Goal: Navigation & Orientation: Find specific page/section

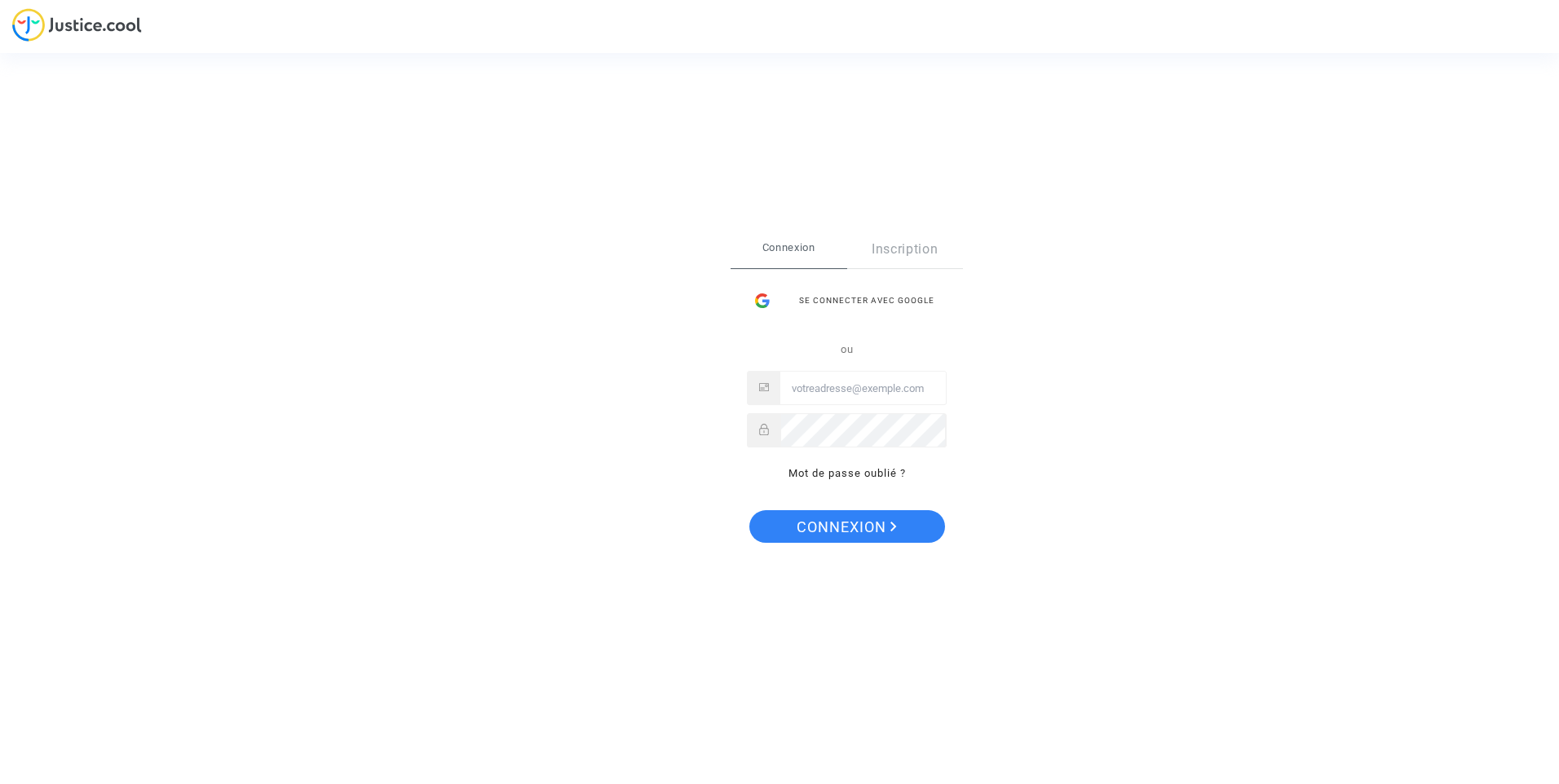
drag, startPoint x: 903, startPoint y: 315, endPoint x: 889, endPoint y: 306, distance: 16.6
click at [901, 314] on div "Se connecter avec Google" at bounding box center [846, 301] width 200 height 33
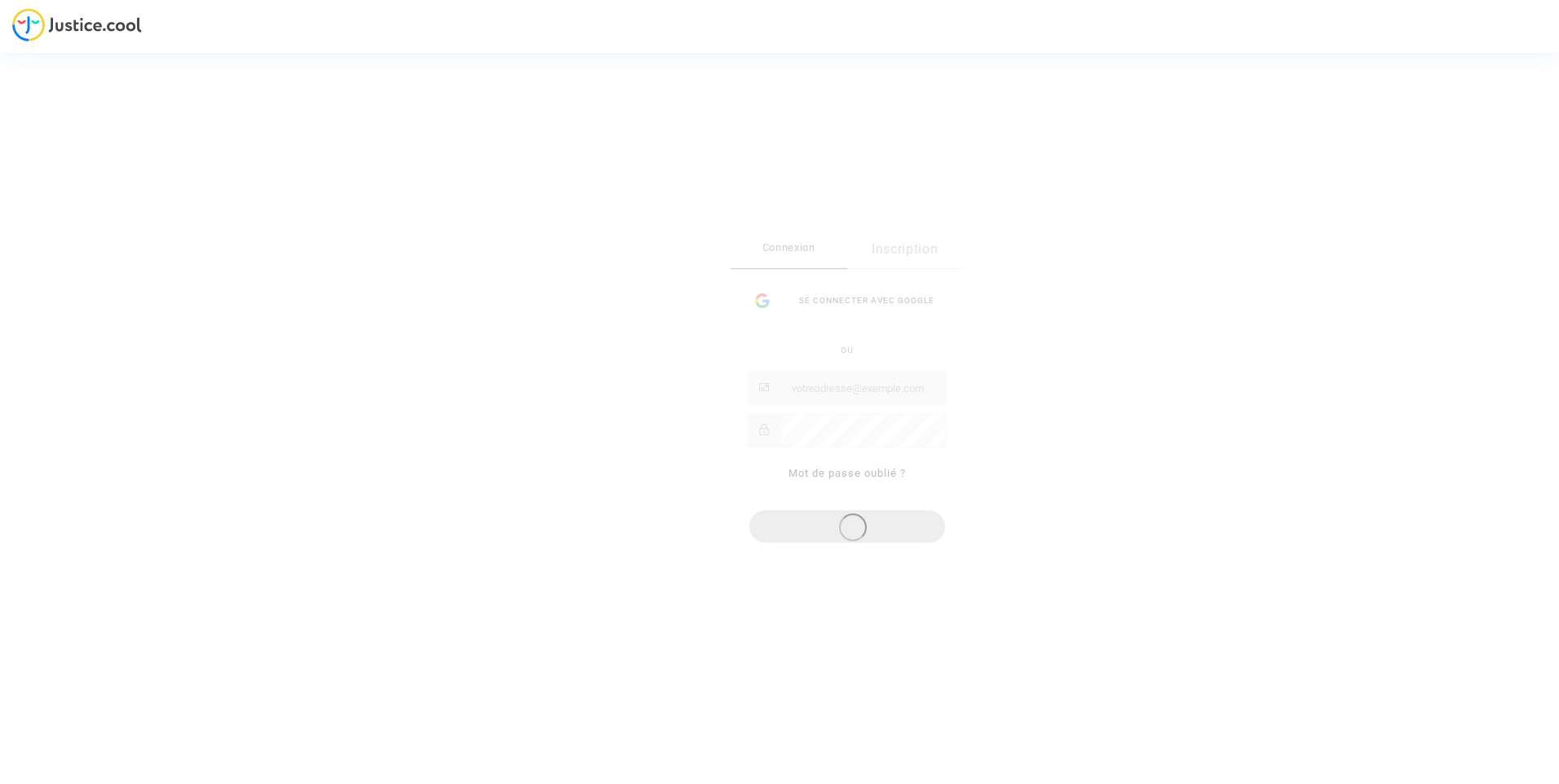
click at [882, 291] on div "Connexion Inscription Se connecter avec Google ou Mot de passe oublié ?" at bounding box center [847, 364] width 232 height 269
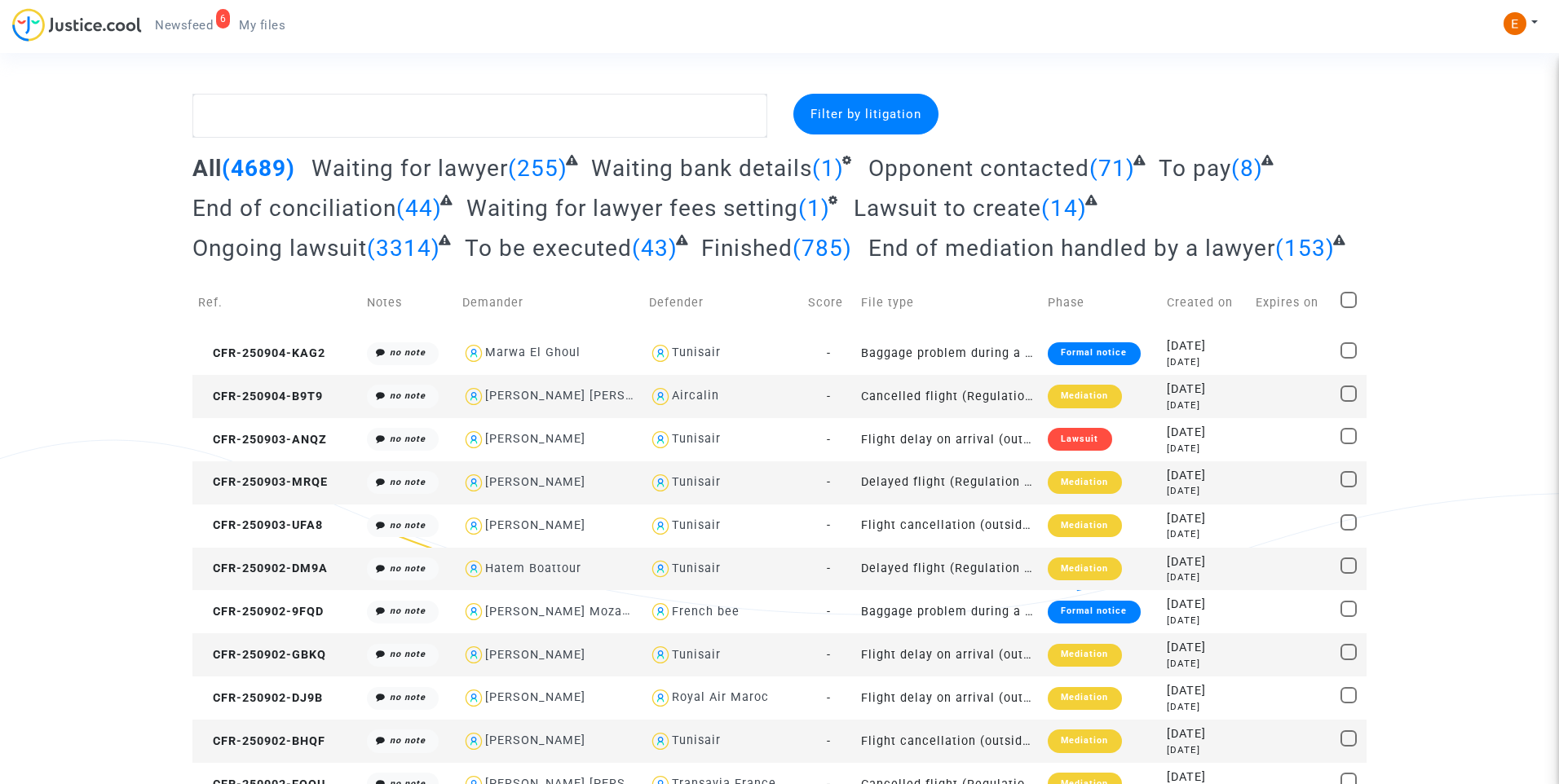
click at [193, 26] on span "Newsfeed" at bounding box center [184, 26] width 58 height 15
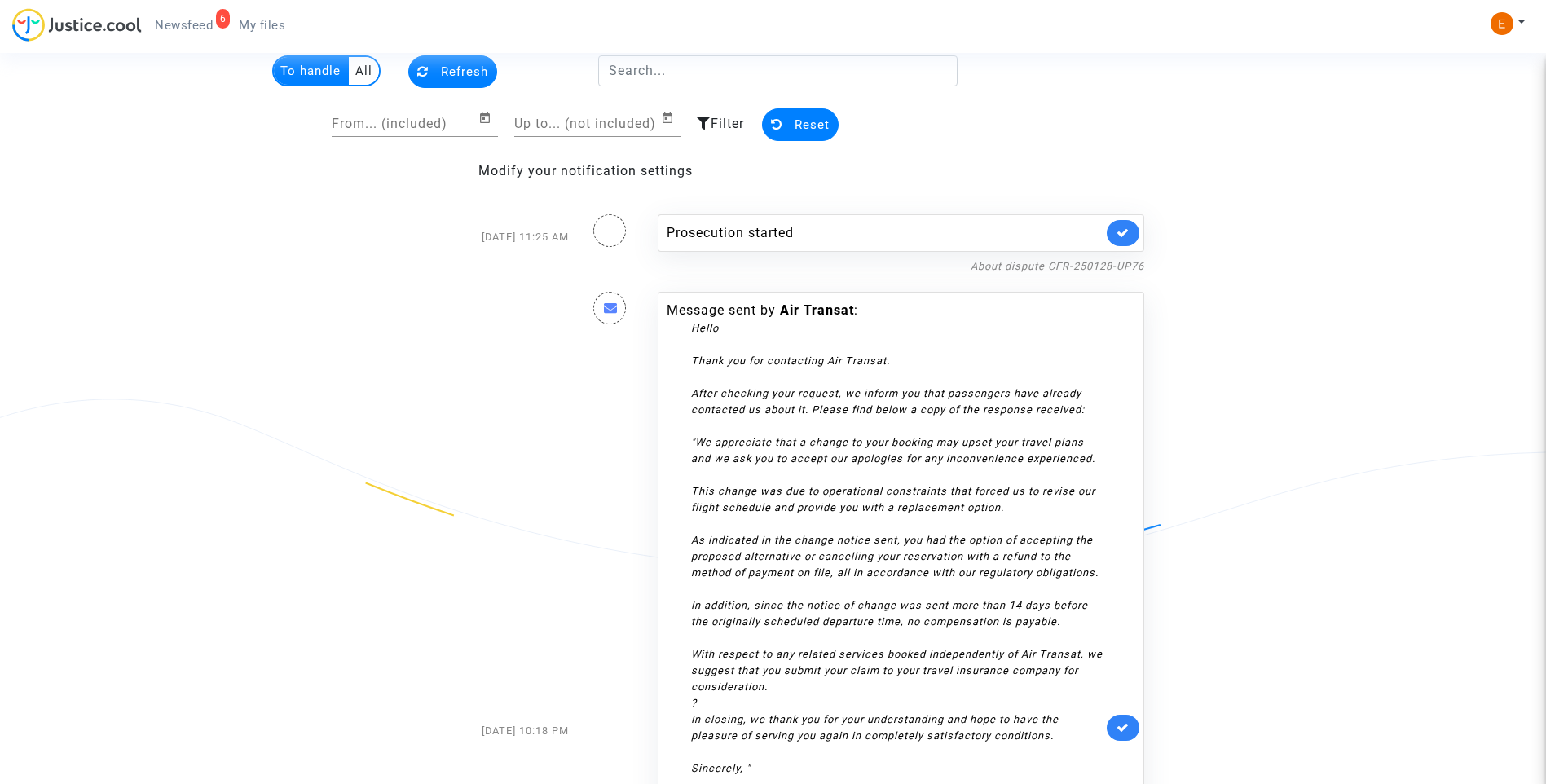
scroll to position [81, 0]
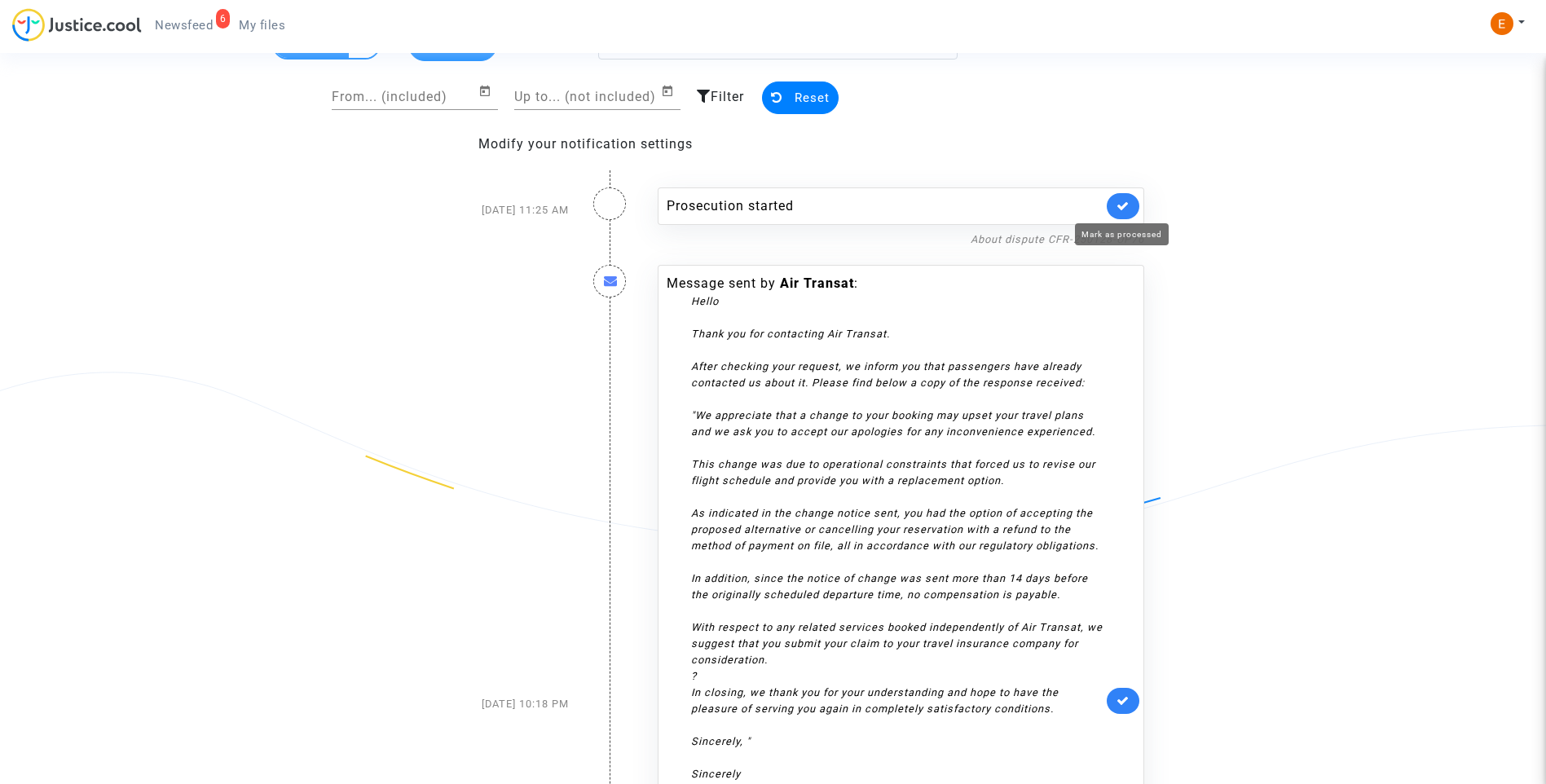
click at [1117, 210] on icon at bounding box center [1123, 206] width 13 height 12
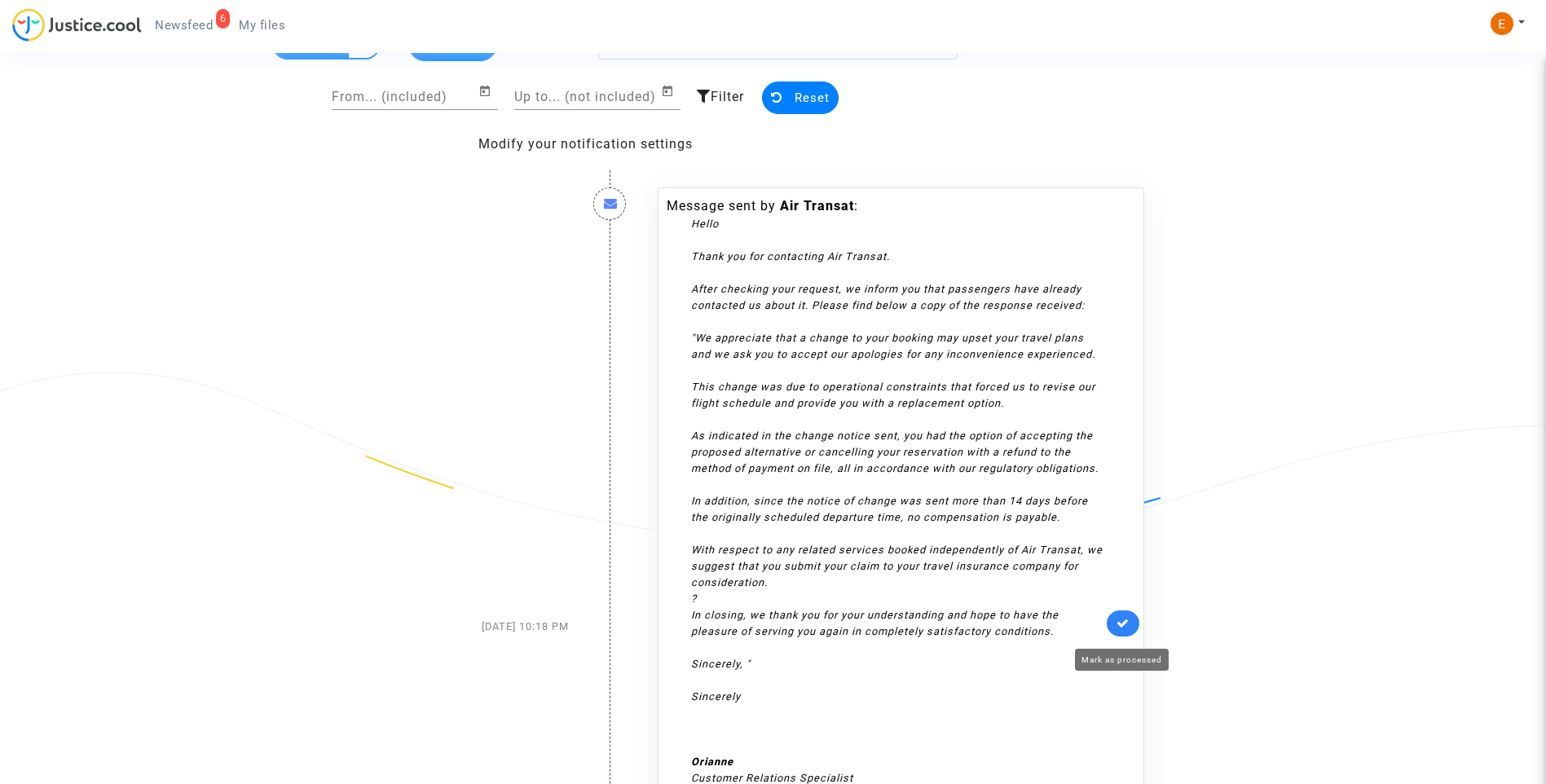
click at [1124, 629] on icon at bounding box center [1123, 623] width 13 height 12
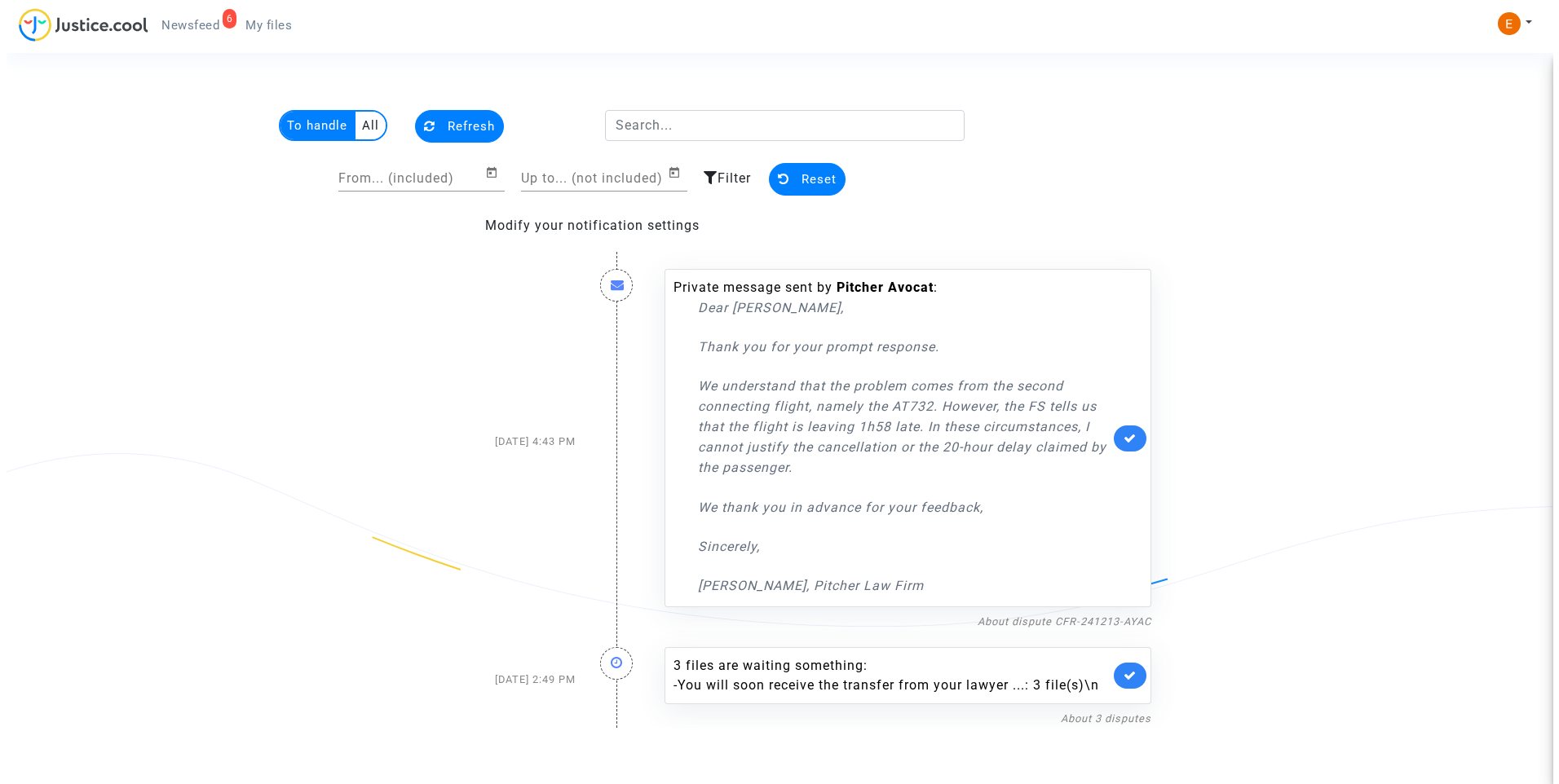
scroll to position [0, 0]
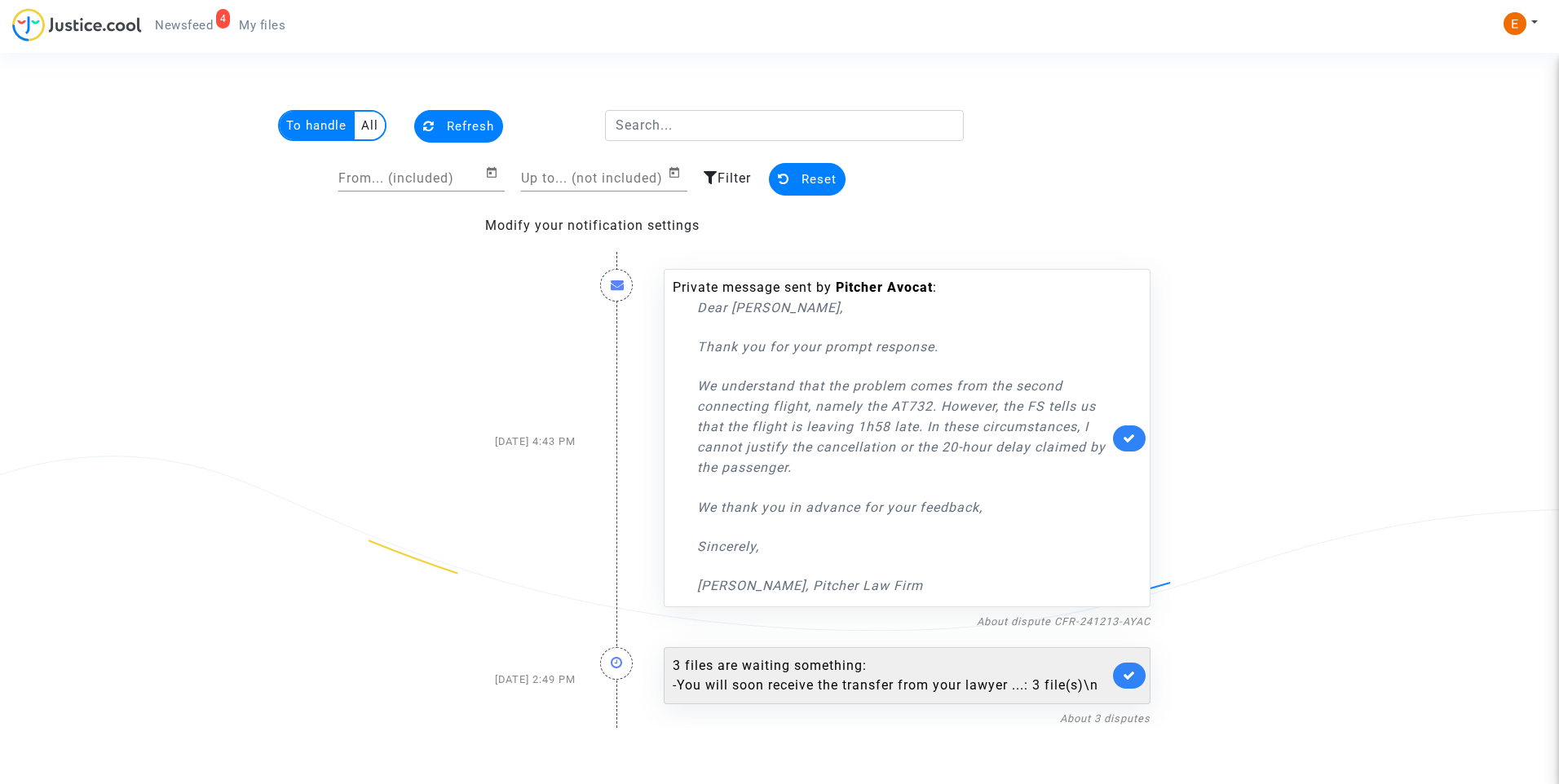
click at [778, 686] on div "- You will soon receive the transfer from your lawyer ...: 3 file(s)\n" at bounding box center [891, 685] width 436 height 20
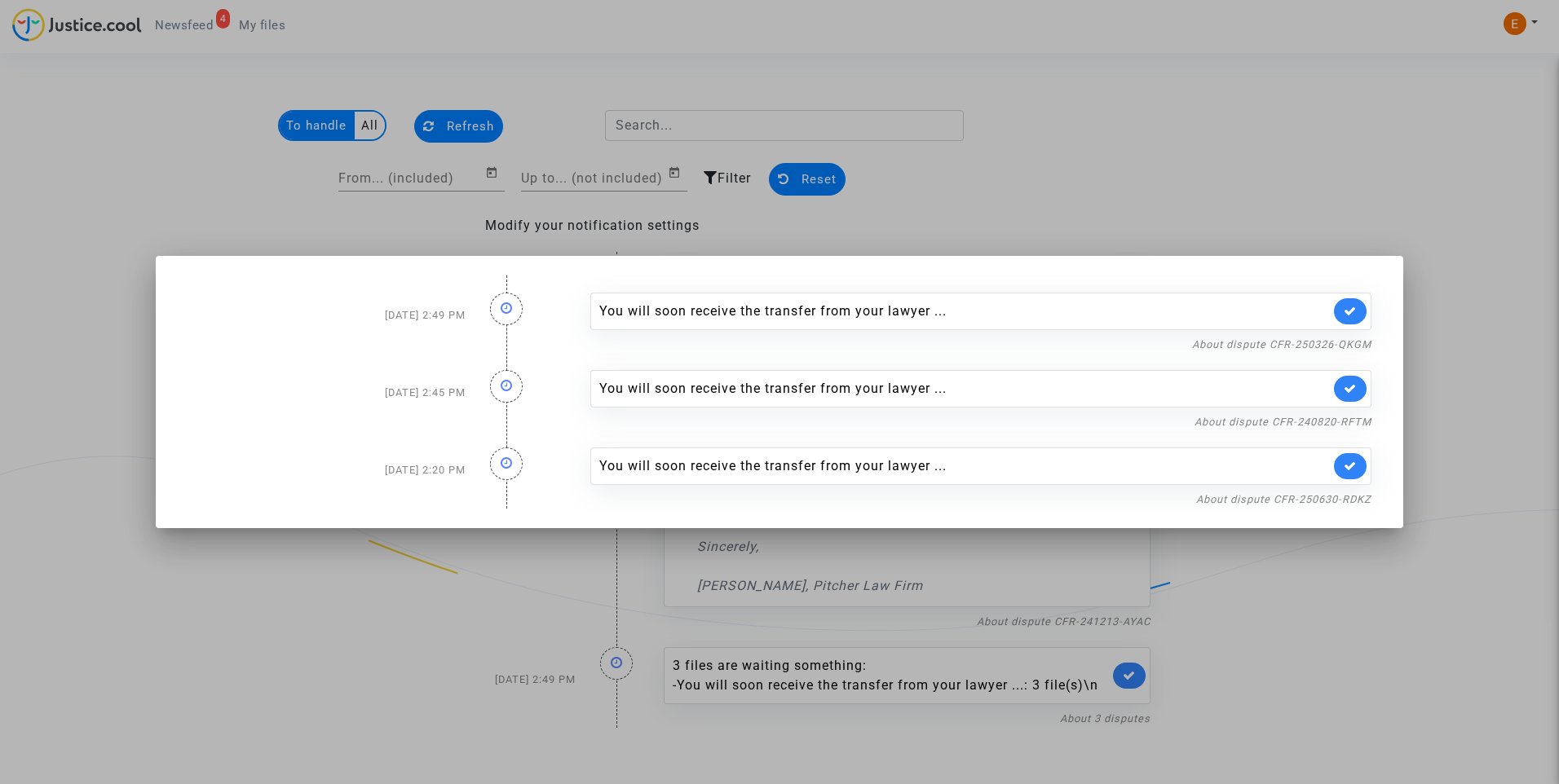
click at [1263, 151] on div at bounding box center [780, 392] width 1559 height 784
